Goal: Find contact information: Find contact information

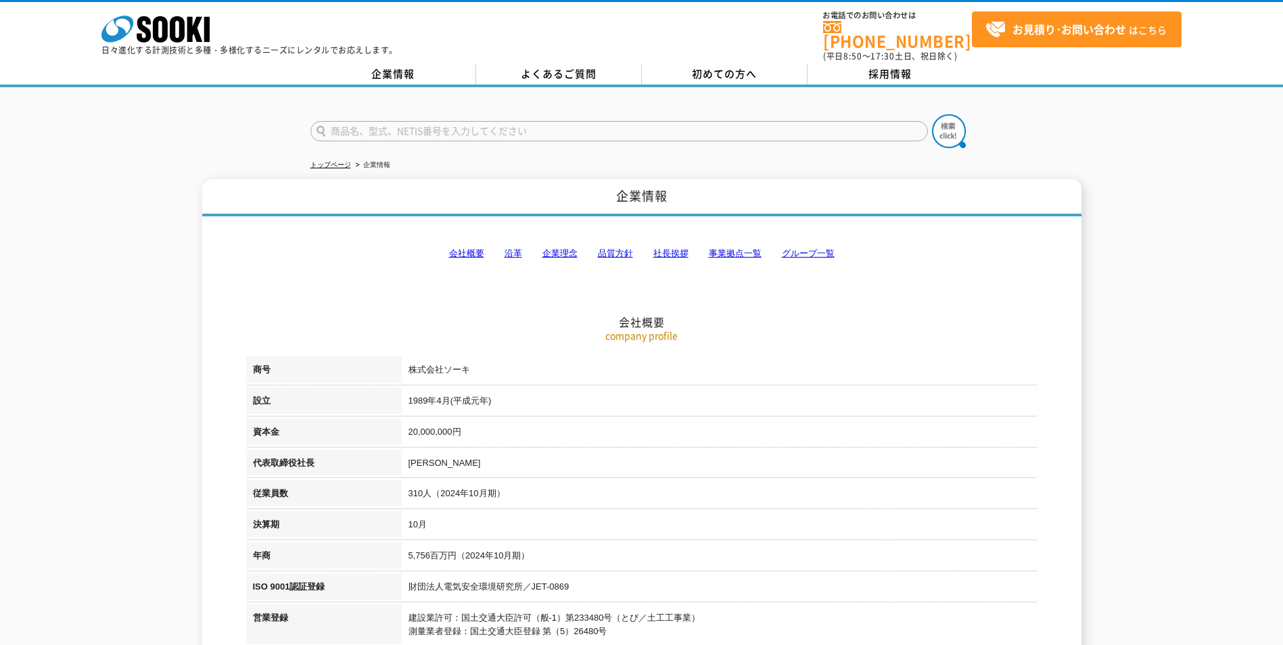
click at [462, 248] on link "会社概要" at bounding box center [466, 253] width 35 height 10
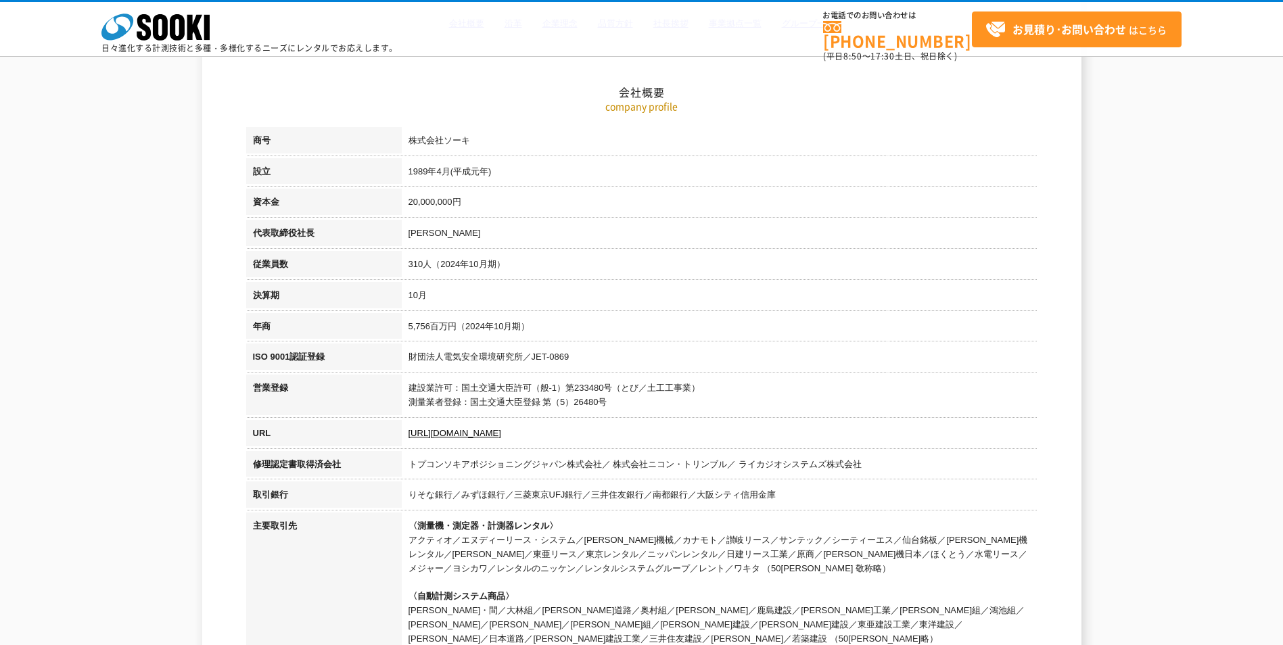
scroll to position [171, 0]
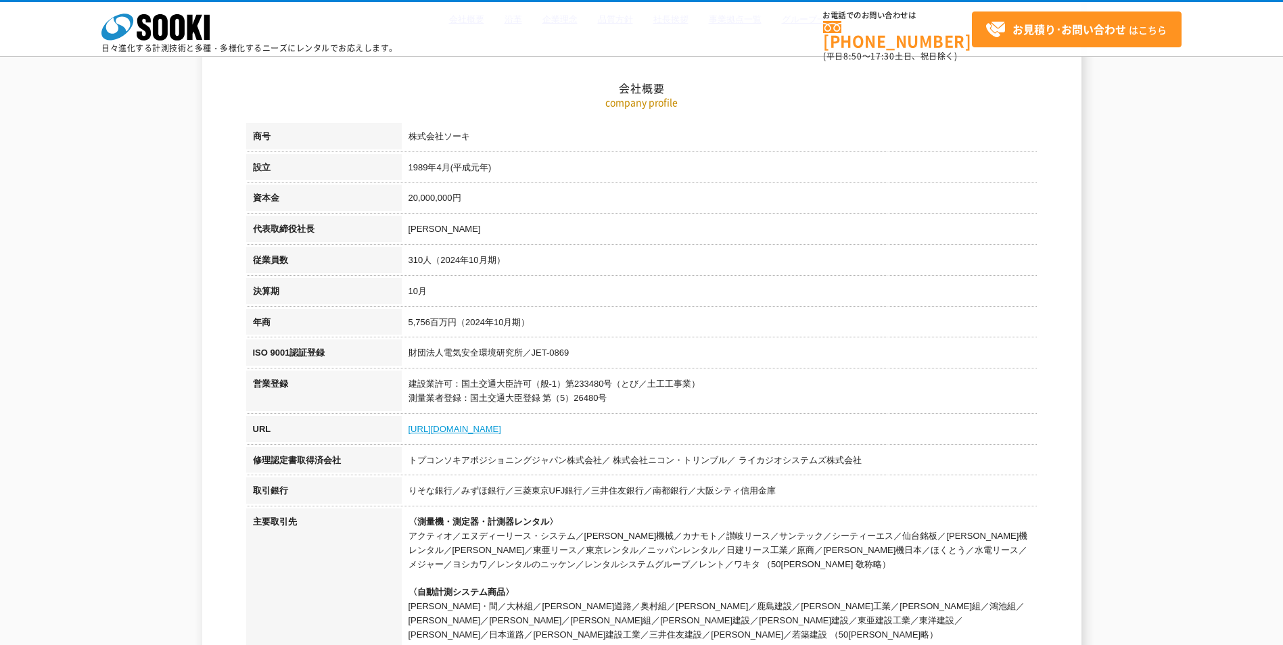
click at [480, 430] on link "https://sooki.co.jp/" at bounding box center [455, 429] width 93 height 10
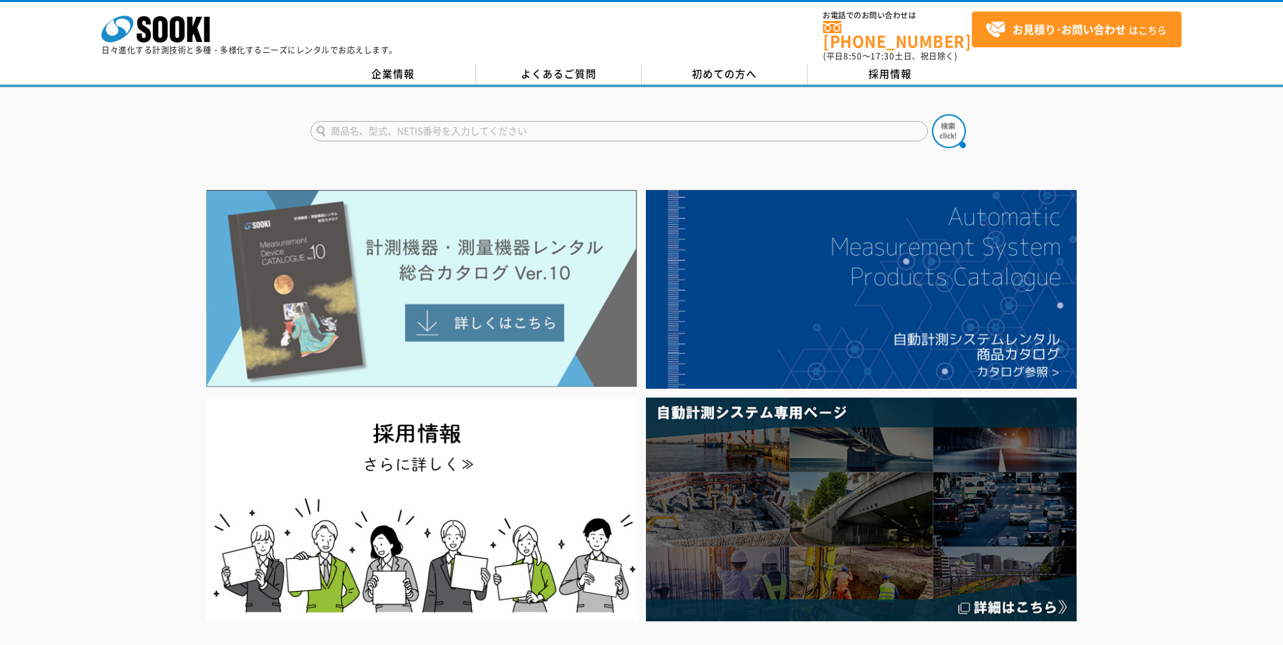
drag, startPoint x: 401, startPoint y: 511, endPoint x: 391, endPoint y: 332, distance: 179.6
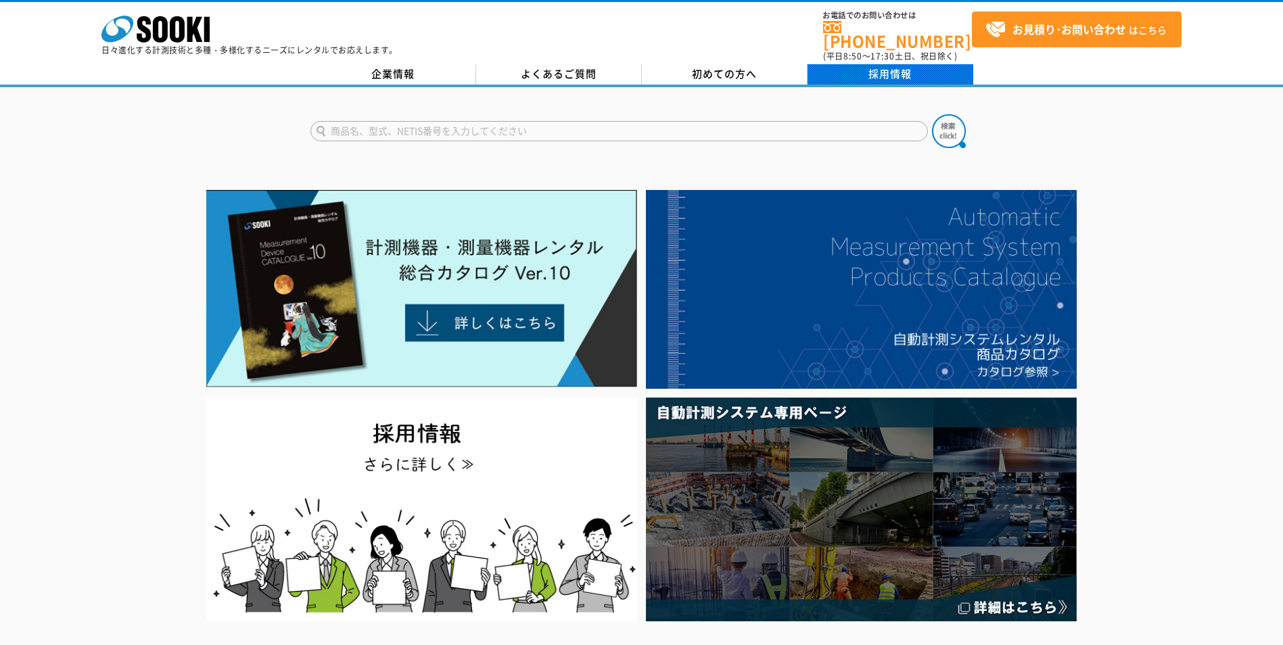
click at [882, 64] on link "採用情報" at bounding box center [891, 74] width 166 height 20
